Goal: Use online tool/utility

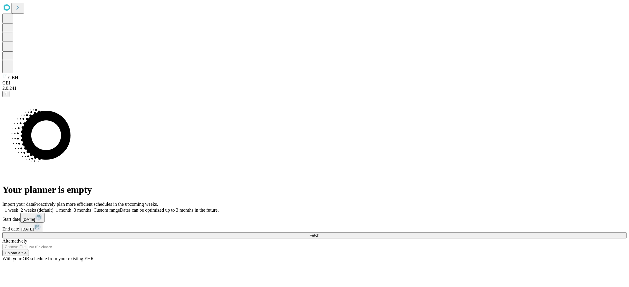
click at [91, 208] on span at bounding box center [91, 210] width 0 height 5
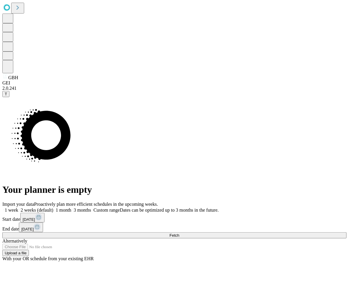
click at [179, 233] on span "Fetch" at bounding box center [174, 235] width 10 height 4
